Goal: Task Accomplishment & Management: Manage account settings

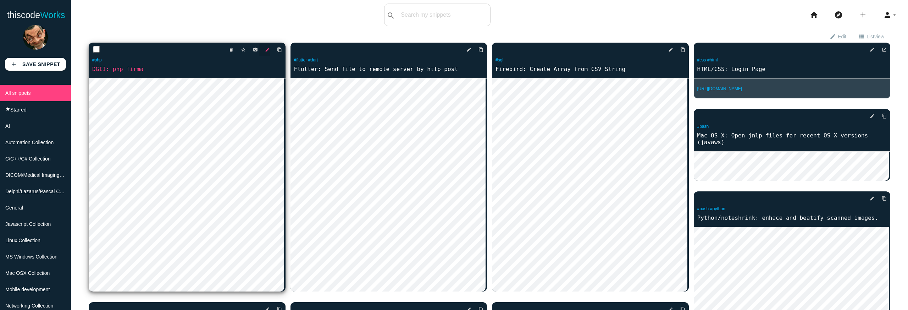
click at [265, 49] on icon "edit" at bounding box center [267, 49] width 5 height 13
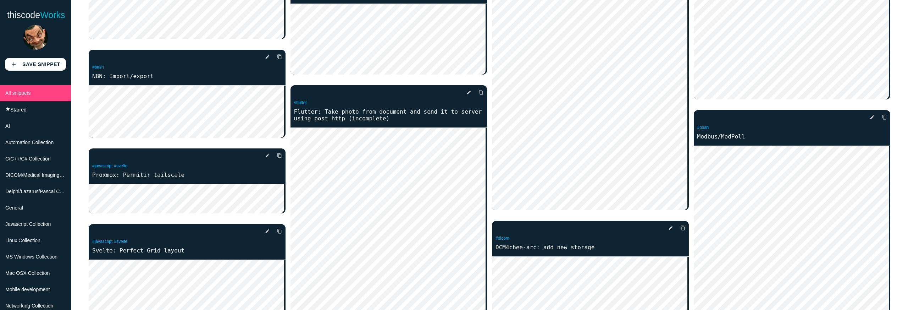
scroll to position [25, 0]
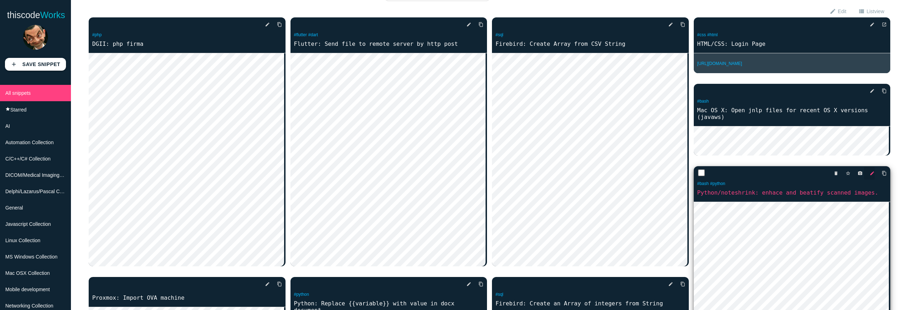
click at [870, 172] on icon "edit" at bounding box center [872, 173] width 5 height 13
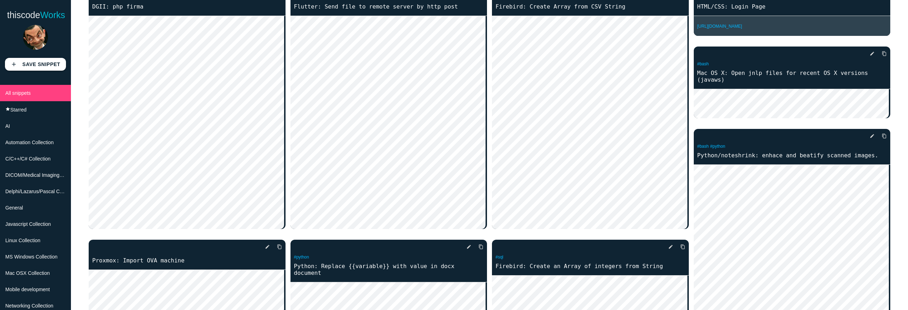
scroll to position [0, 0]
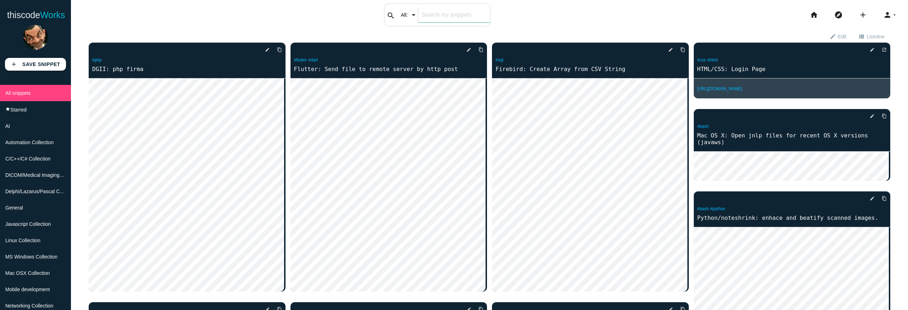
click at [451, 15] on input "text" at bounding box center [454, 14] width 72 height 15
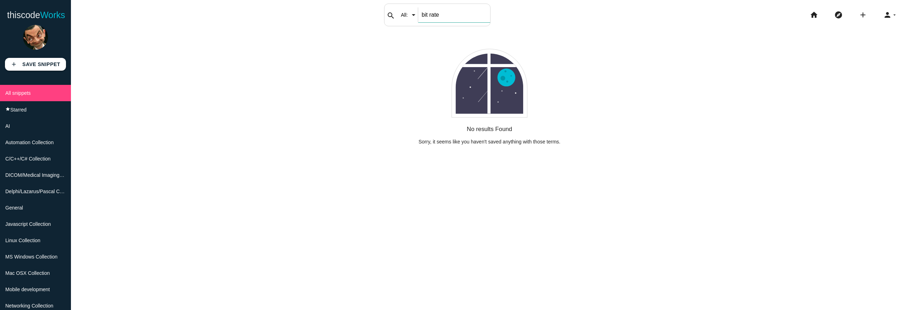
type input "bit rate"
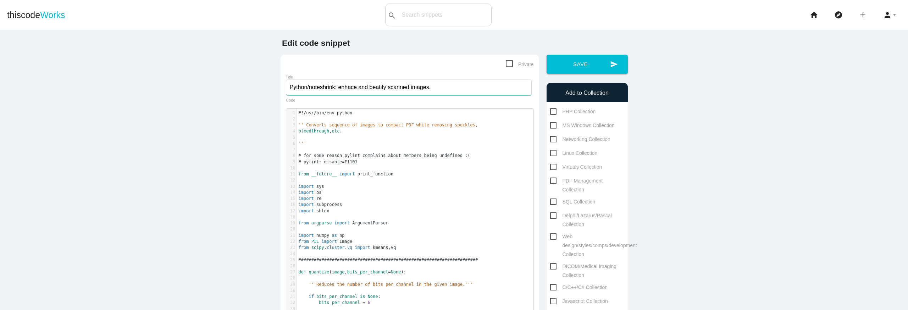
click at [377, 89] on input "Python/noteshrink: enhace and beatify scanned images." at bounding box center [409, 87] width 246 height 16
type input "Python/noteshrink: enhace and beautify scanned images."
click at [564, 70] on button "send Save" at bounding box center [587, 64] width 81 height 19
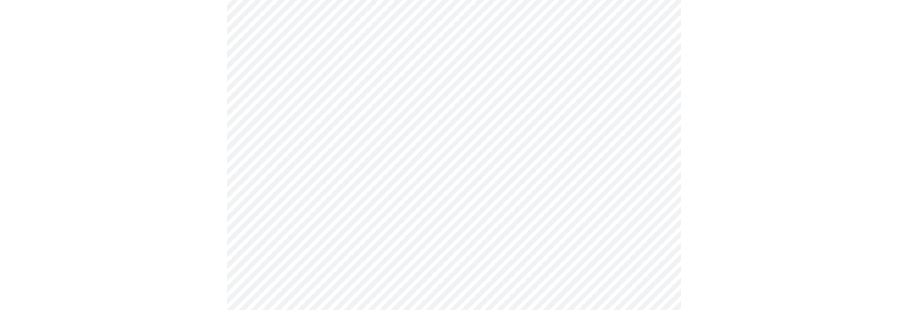
scroll to position [2018, 0]
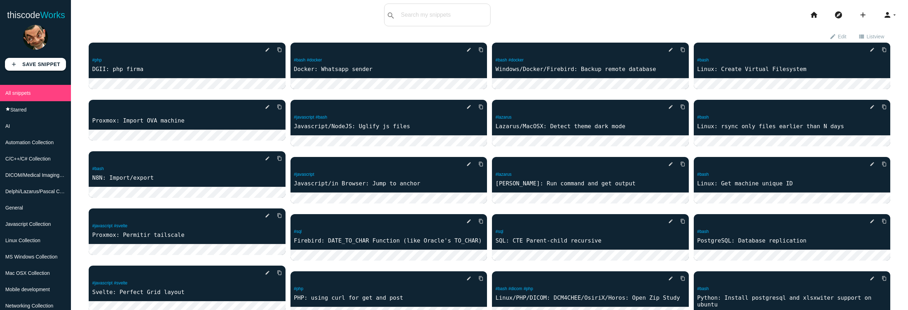
click at [418, 18] on div "search All: All: Code: Title: Tag: All: Code: Title: Tag:" at bounding box center [437, 15] width 106 height 23
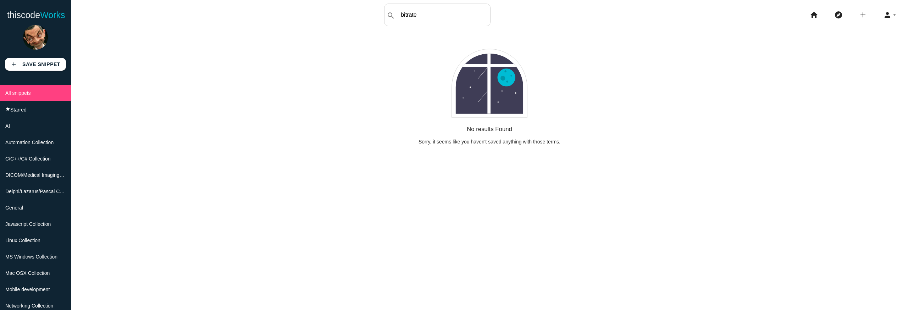
click at [438, 15] on input "bitrate" at bounding box center [443, 14] width 93 height 15
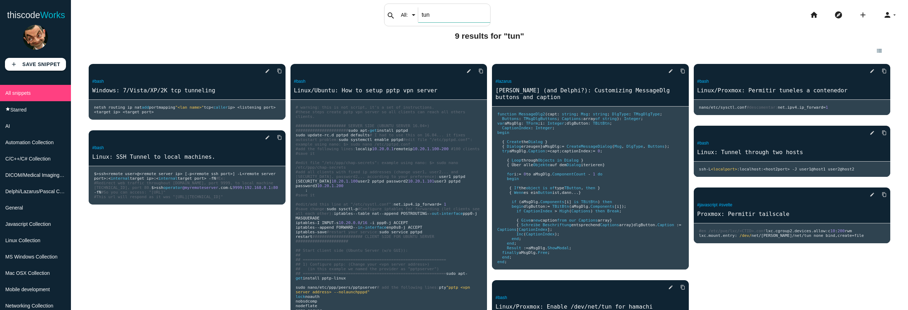
drag, startPoint x: 428, startPoint y: 16, endPoint x: 422, endPoint y: 17, distance: 6.2
click at [428, 16] on input "tun" at bounding box center [454, 14] width 72 height 15
click at [421, 17] on input "tun" at bounding box center [454, 14] width 72 height 15
type input "ham0"
